Goal: Task Accomplishment & Management: Use online tool/utility

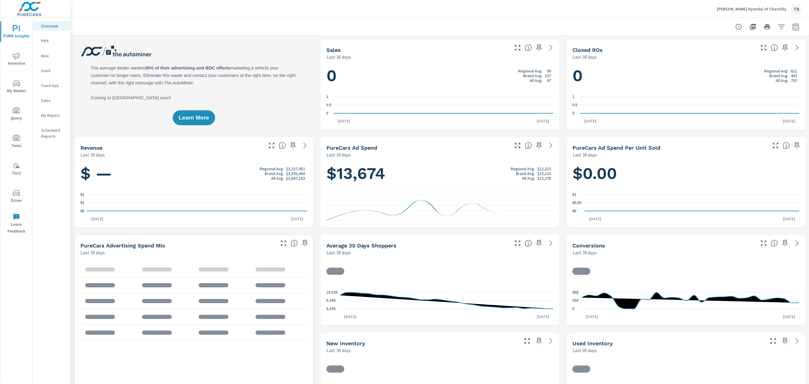
scroll to position [0, 0]
click at [44, 42] on p "PIPA" at bounding box center [53, 41] width 25 height 6
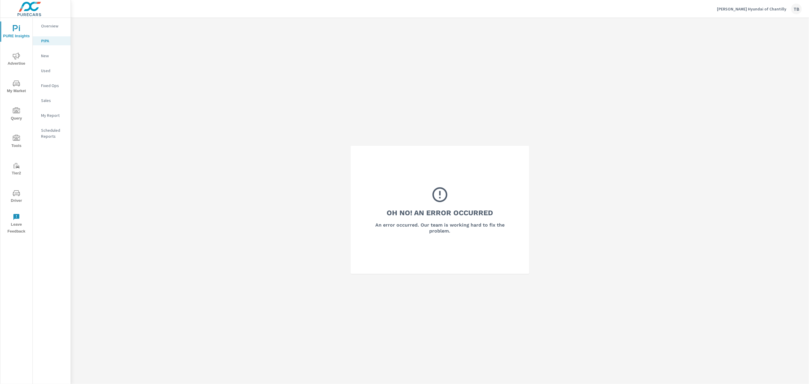
click at [45, 57] on p "New" at bounding box center [53, 56] width 25 height 6
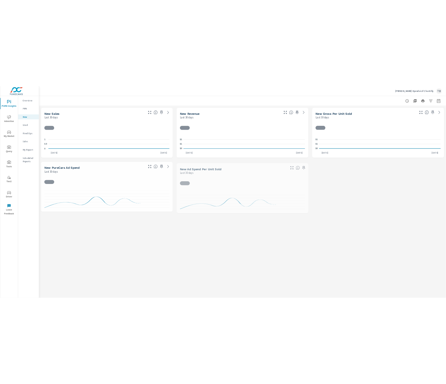
scroll to position [0, 0]
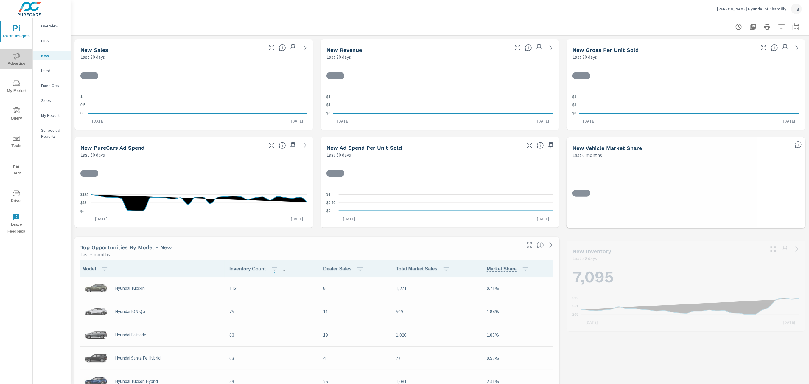
click at [16, 60] on span "Advertise" at bounding box center [16, 59] width 29 height 15
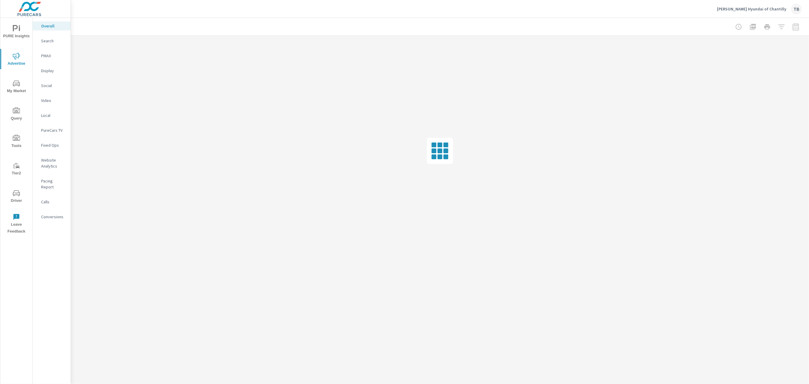
click at [50, 214] on p "Conversions" at bounding box center [53, 217] width 25 height 6
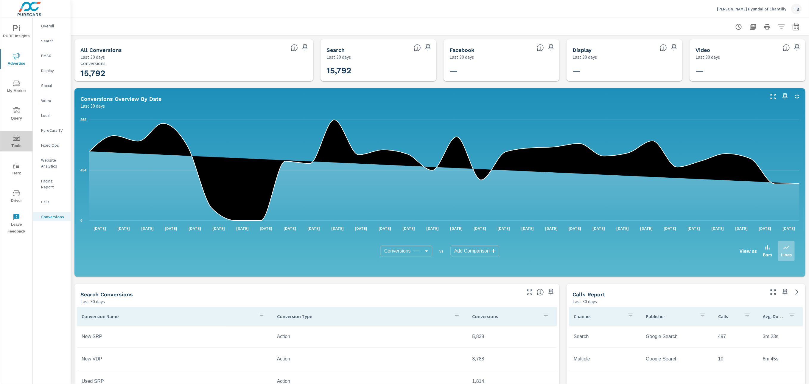
click at [15, 137] on icon "nav menu" at bounding box center [16, 138] width 7 height 7
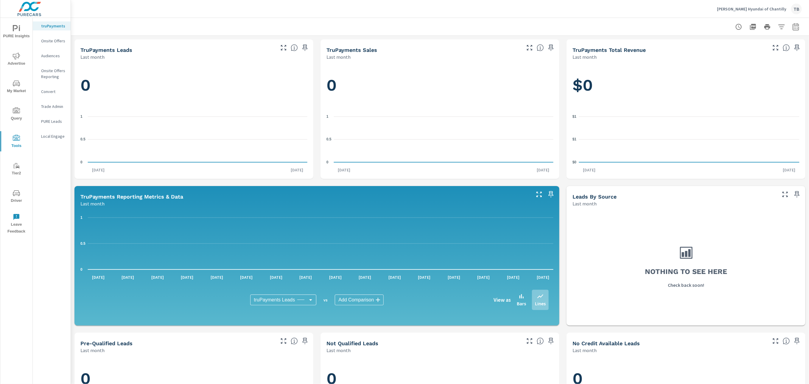
click at [49, 70] on p "Onsite Offers Reporting" at bounding box center [53, 74] width 25 height 12
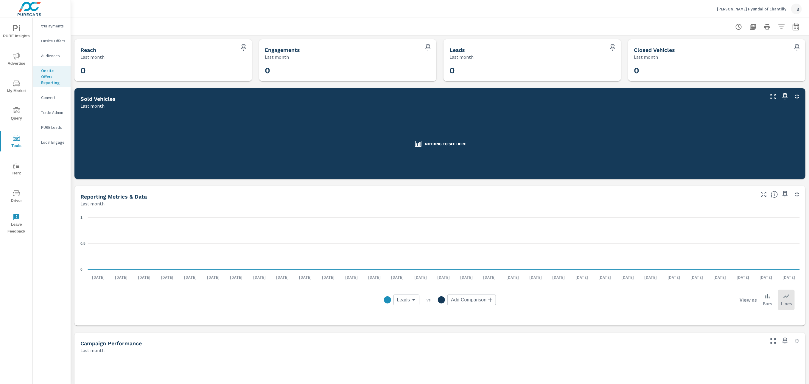
click at [49, 42] on p "Onsite Offers" at bounding box center [53, 41] width 25 height 6
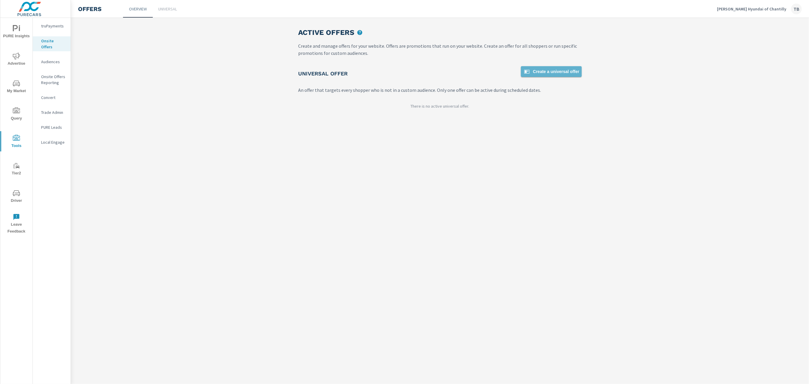
click at [546, 72] on span "Create a universal offer" at bounding box center [551, 71] width 56 height 7
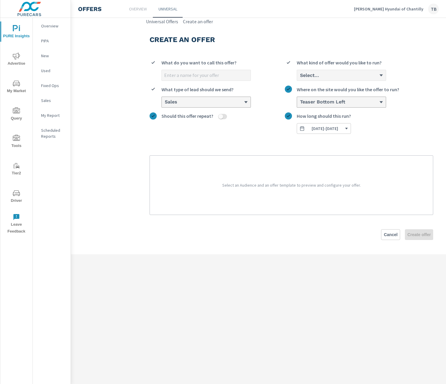
click at [17, 29] on icon "nav menu" at bounding box center [16, 28] width 7 height 7
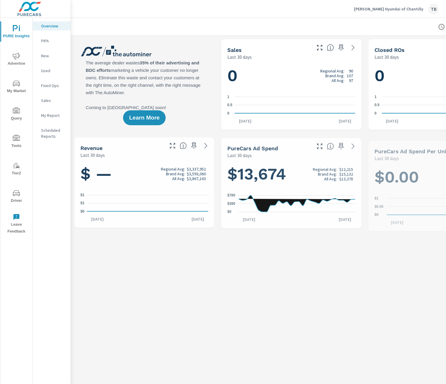
scroll to position [0, 0]
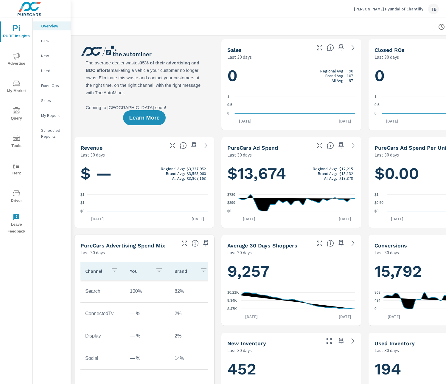
click at [16, 58] on icon "nav menu" at bounding box center [16, 55] width 7 height 7
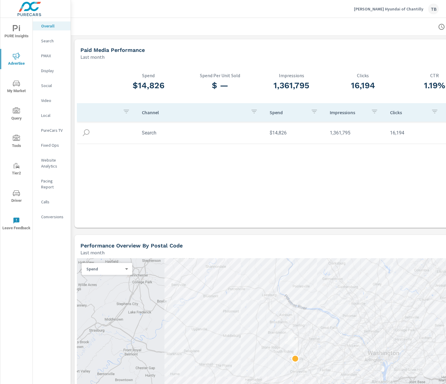
click at [15, 29] on icon "nav menu" at bounding box center [16, 28] width 7 height 7
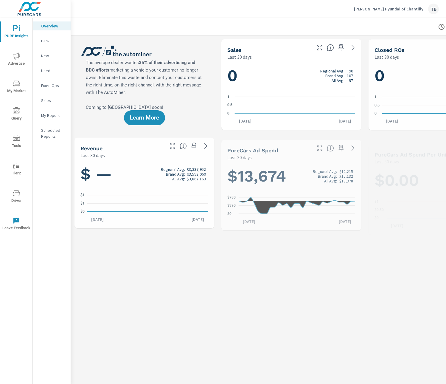
scroll to position [0, 0]
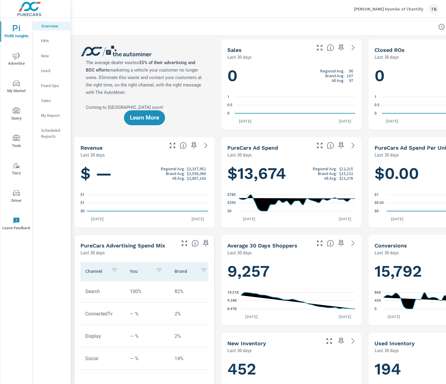
click at [16, 59] on icon "nav menu" at bounding box center [16, 55] width 7 height 7
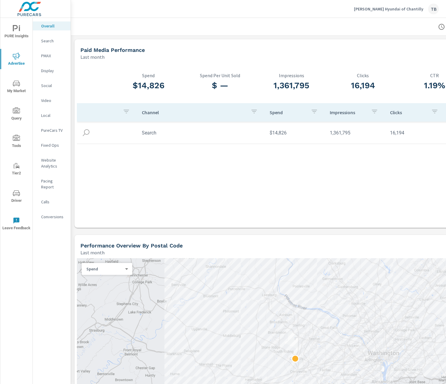
click at [17, 56] on icon "nav menu" at bounding box center [16, 55] width 7 height 7
click at [16, 21] on button "PURE Insights" at bounding box center [16, 31] width 32 height 20
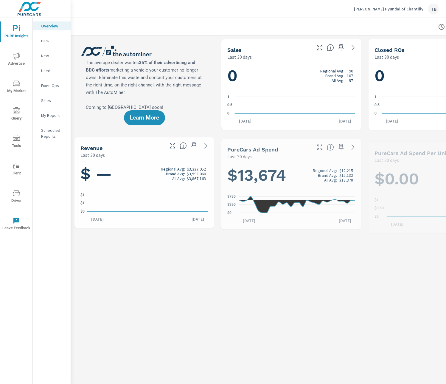
scroll to position [0, 0]
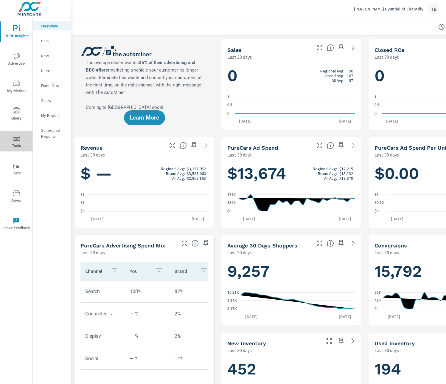
click at [14, 141] on icon "nav menu" at bounding box center [16, 138] width 7 height 7
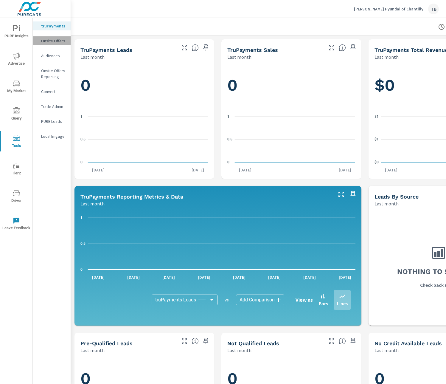
click at [53, 41] on p "Onsite Offers" at bounding box center [53, 41] width 25 height 6
